Goal: Complete application form: Complete application form

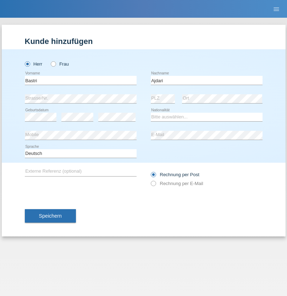
type input "Ajdari"
select select "MK"
select select "C"
select select "01"
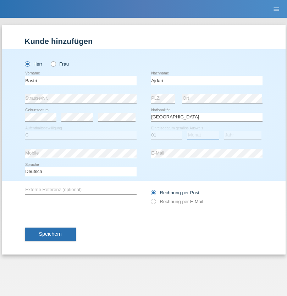
select select "02"
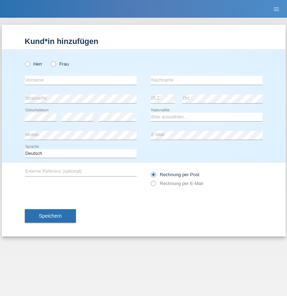
radio input "true"
click at [81, 80] on input "text" at bounding box center [81, 80] width 112 height 9
type input "Milena"
click at [206, 80] on input "text" at bounding box center [207, 80] width 112 height 9
type input "Ivkovic"
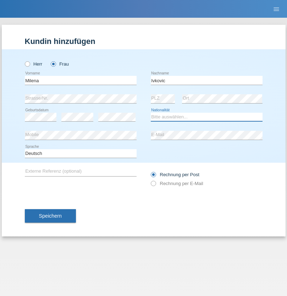
select select "CH"
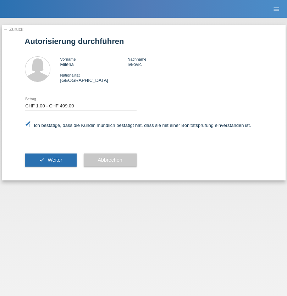
select select "1"
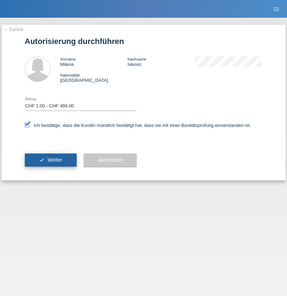
click at [50, 160] on span "Weiter" at bounding box center [55, 160] width 15 height 6
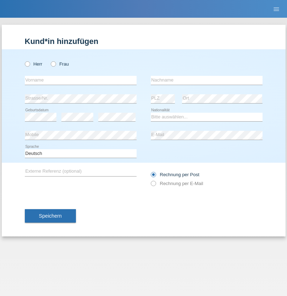
radio input "true"
click at [81, 80] on input "text" at bounding box center [81, 80] width 112 height 9
type input "[DEMOGRAPHIC_DATA]"
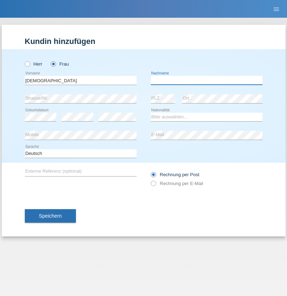
click at [206, 80] on input "text" at bounding box center [207, 80] width 112 height 9
type input "Leite"
select select "PT"
select select "C"
select select "15"
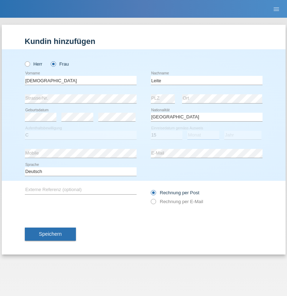
select select "07"
select select "2013"
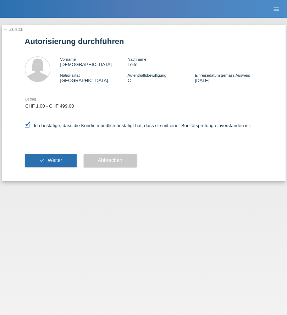
select select "1"
click at [50, 160] on span "Weiter" at bounding box center [55, 160] width 15 height 6
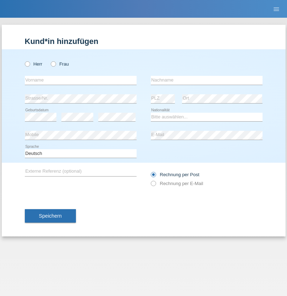
radio input "true"
click at [81, 80] on input "text" at bounding box center [81, 80] width 112 height 9
type input "Denise"
click at [206, 80] on input "text" at bounding box center [207, 80] width 112 height 9
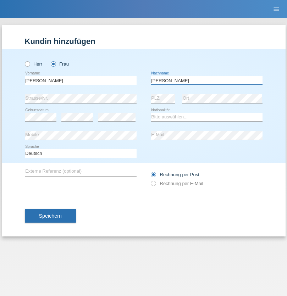
type input "Edward"
select select "CH"
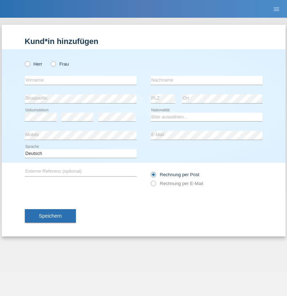
radio input "true"
click at [81, 80] on input "text" at bounding box center [81, 80] width 112 height 9
type input "Luca"
click at [206, 80] on input "text" at bounding box center [207, 80] width 112 height 9
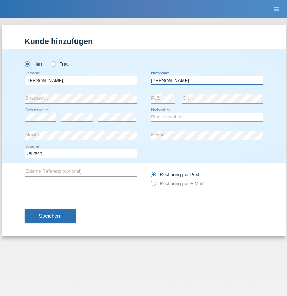
type input "Meier"
select select "CH"
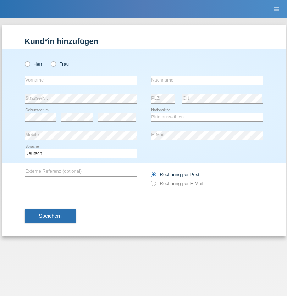
radio input "true"
click at [81, 80] on input "text" at bounding box center [81, 80] width 112 height 9
type input "Alban"
click at [206, 80] on input "text" at bounding box center [207, 80] width 112 height 9
type input "Selmonaj"
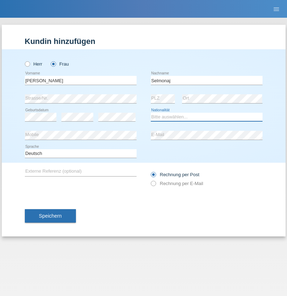
select select "CH"
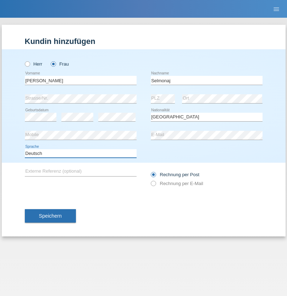
select select "en"
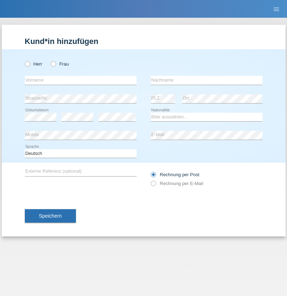
radio input "true"
click at [81, 80] on input "text" at bounding box center [81, 80] width 112 height 9
type input "[PERSON_NAME]"
click at [206, 80] on input "text" at bounding box center [207, 80] width 112 height 9
type input "Mehlhorn"
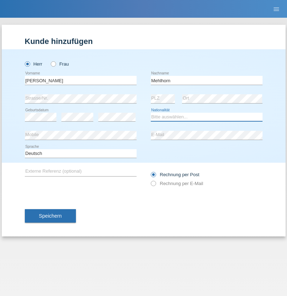
select select "CH"
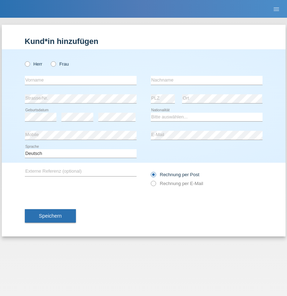
radio input "true"
click at [81, 80] on input "text" at bounding box center [81, 80] width 112 height 9
type input "Cristina"
click at [206, 80] on input "text" at bounding box center [207, 80] width 112 height 9
type input "Papuc"
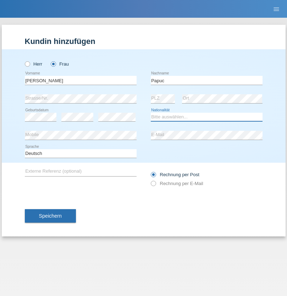
select select "RO"
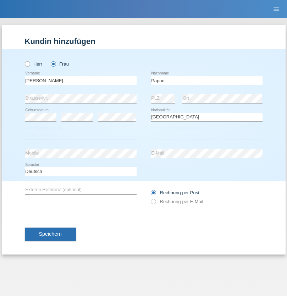
select select "C"
select select "30"
select select "07"
select select "2019"
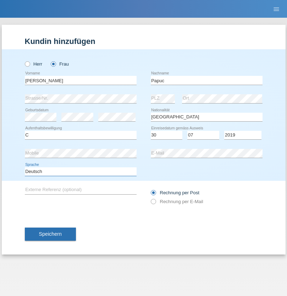
select select "en"
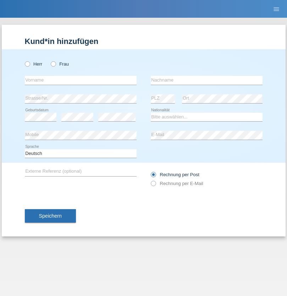
radio input "true"
click at [81, 80] on input "text" at bounding box center [81, 80] width 112 height 9
type input "Dikbaş"
click at [206, 80] on input "text" at bounding box center [207, 80] width 112 height 9
type input "Nuray"
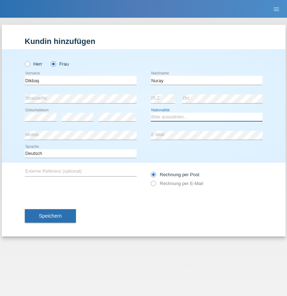
select select "TR"
select select "C"
select select "09"
select select "11"
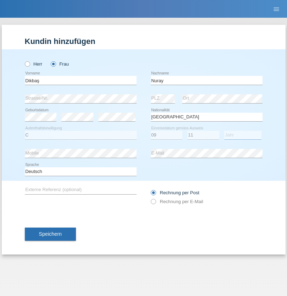
select select "1994"
